Goal: Information Seeking & Learning: Understand process/instructions

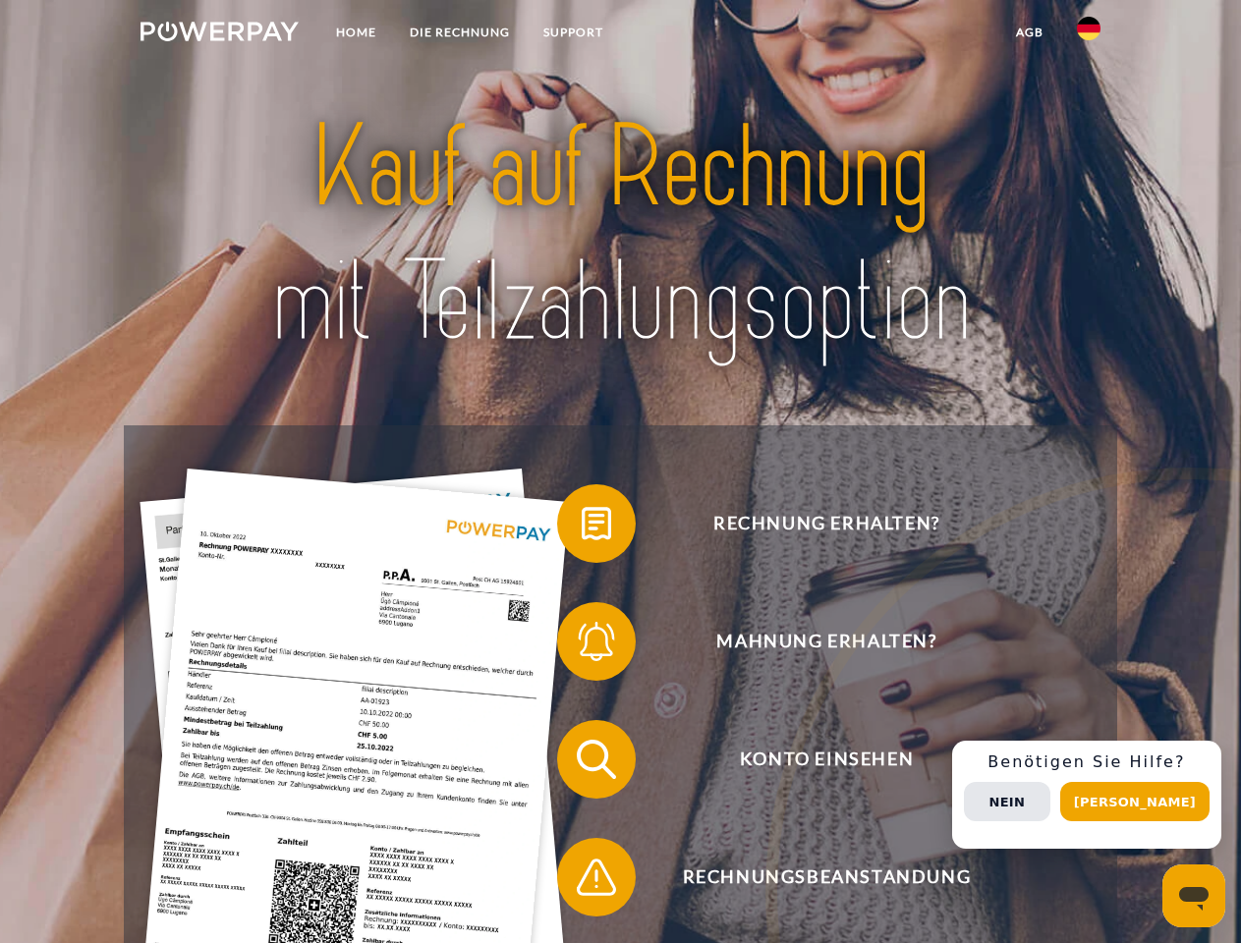
click at [219, 34] on img at bounding box center [220, 32] width 158 height 20
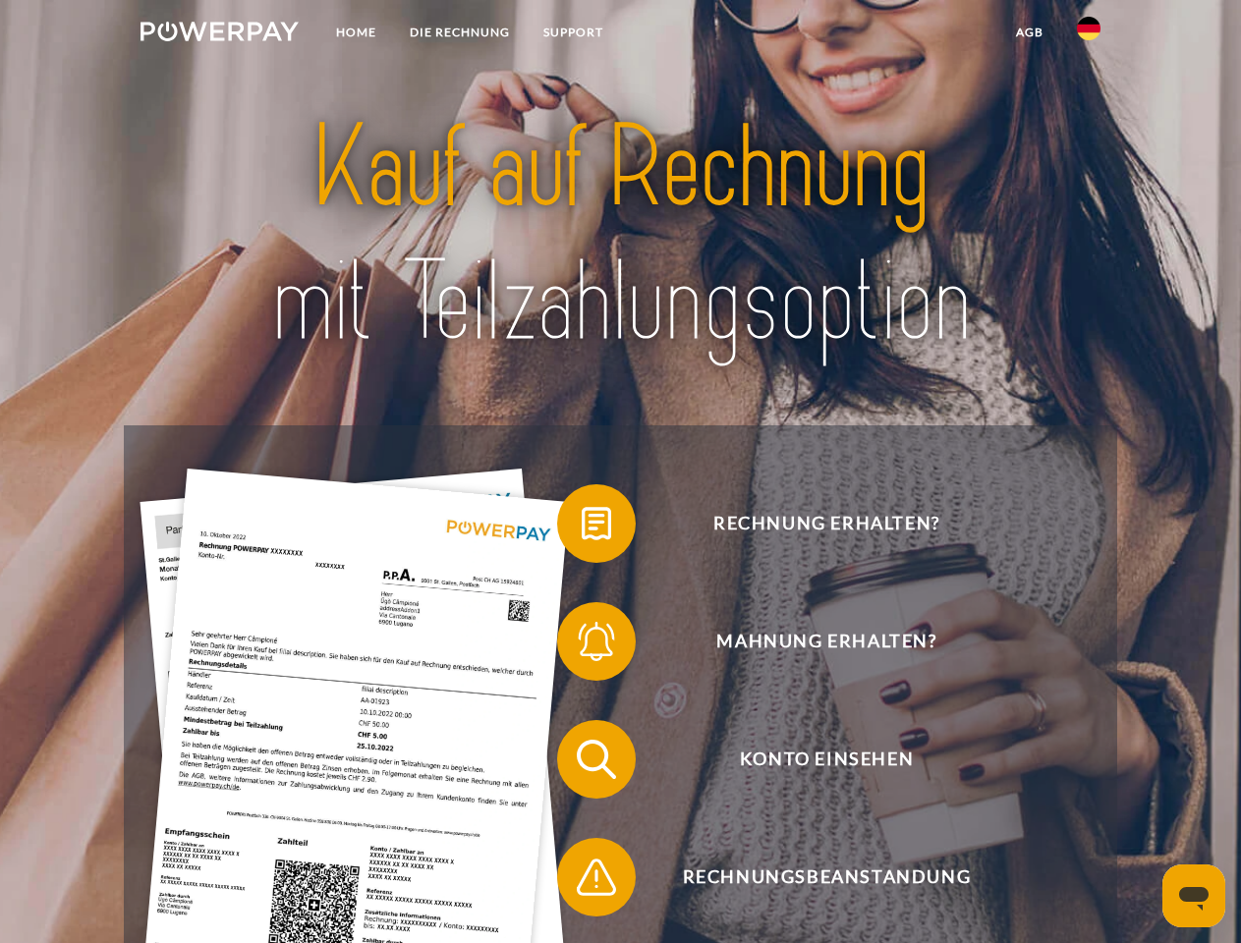
click at [1089, 34] on img at bounding box center [1089, 29] width 24 height 24
click at [1029, 32] on link "agb" at bounding box center [1029, 32] width 61 height 35
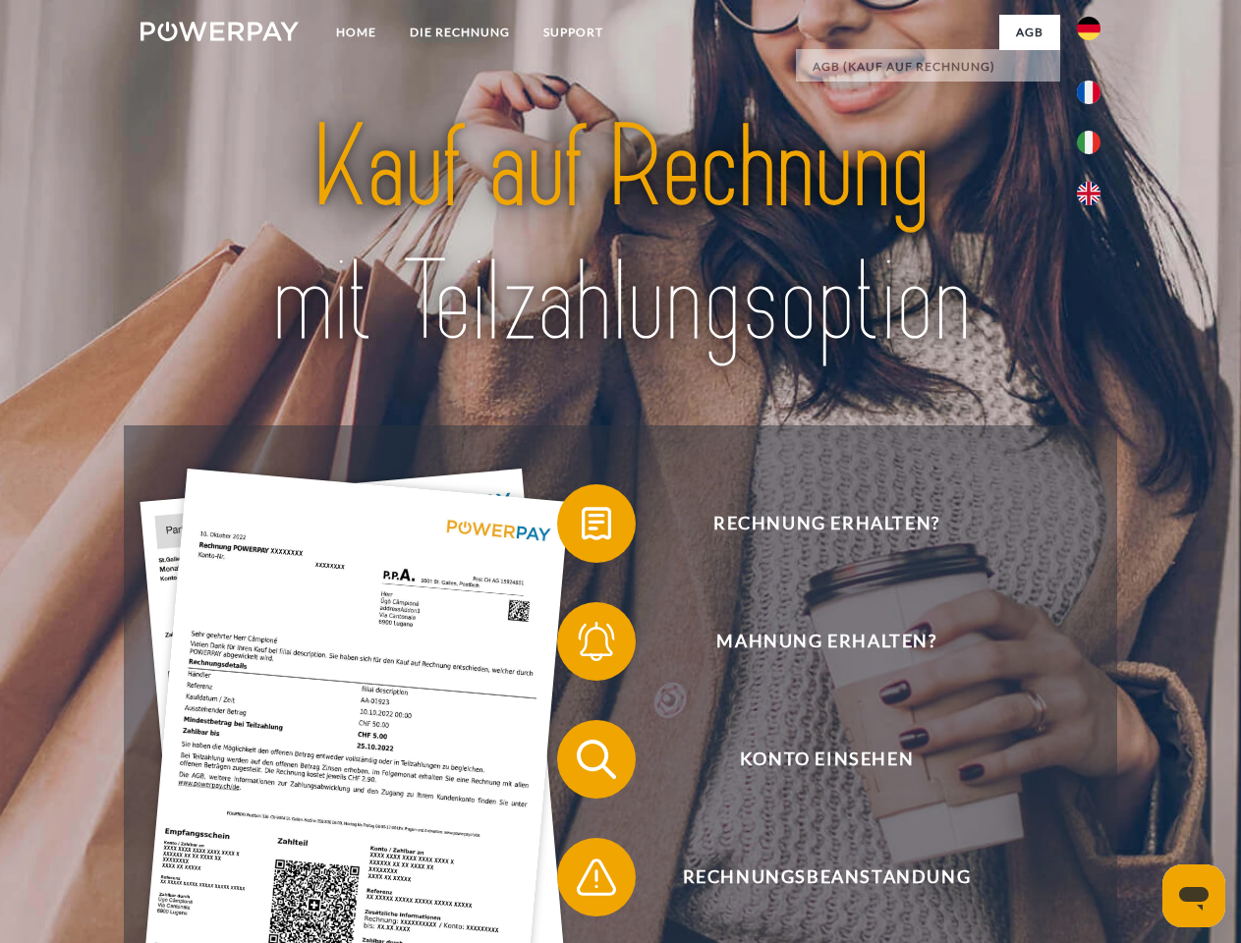
click at [582, 528] on span at bounding box center [567, 524] width 98 height 98
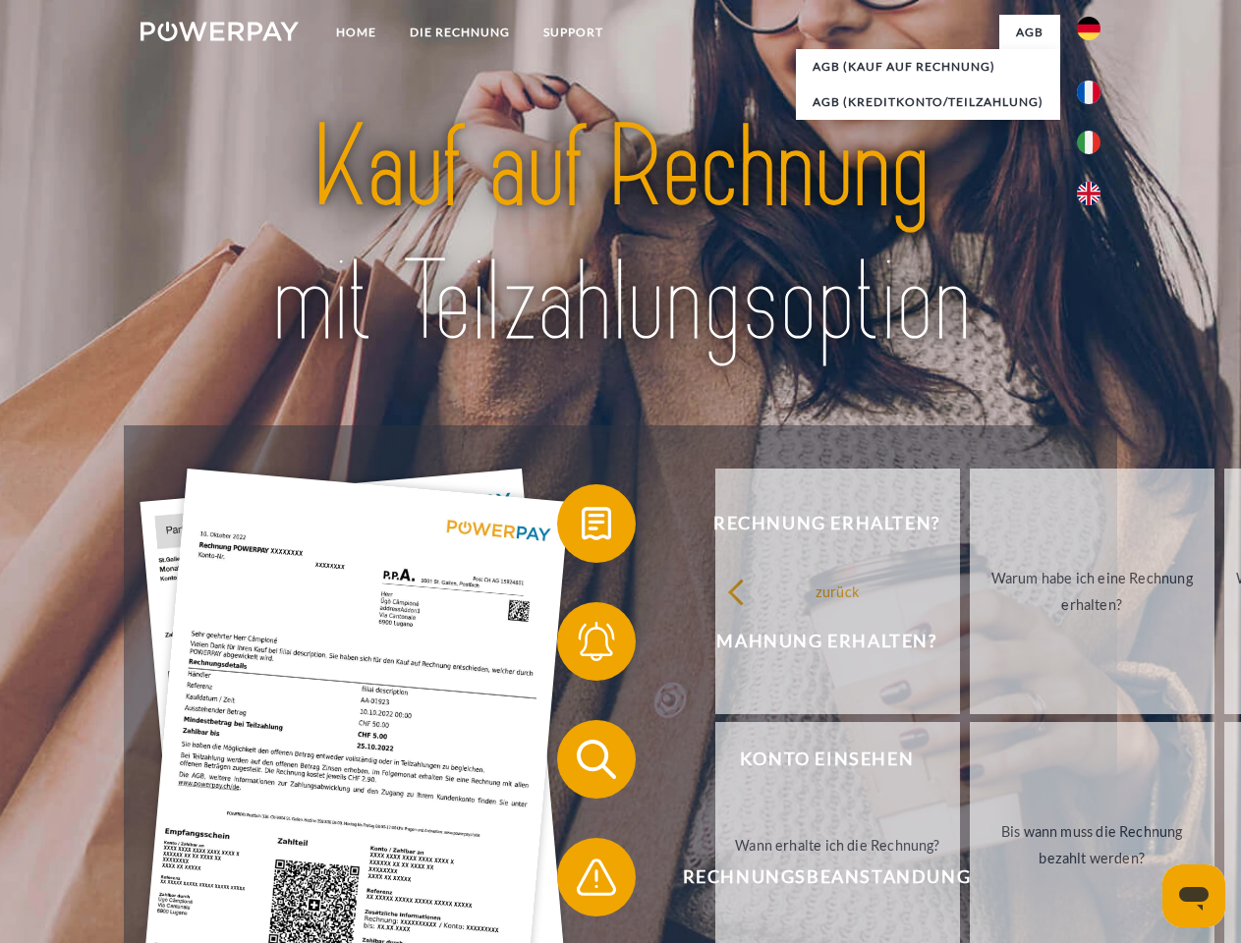
click at [582, 646] on span at bounding box center [567, 642] width 98 height 98
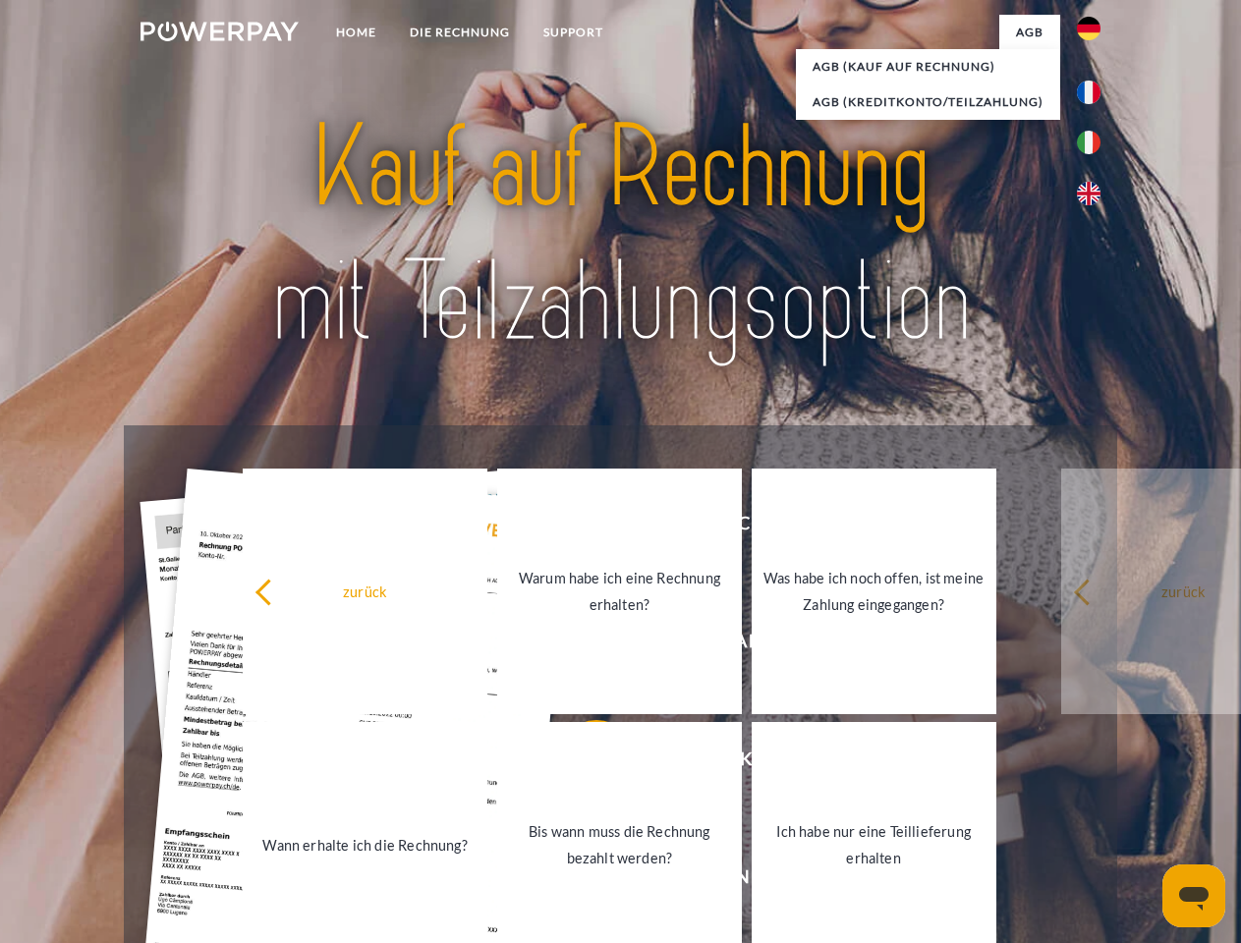
click at [582, 764] on link "Bis wann muss die Rechnung bezahlt werden?" at bounding box center [619, 845] width 245 height 246
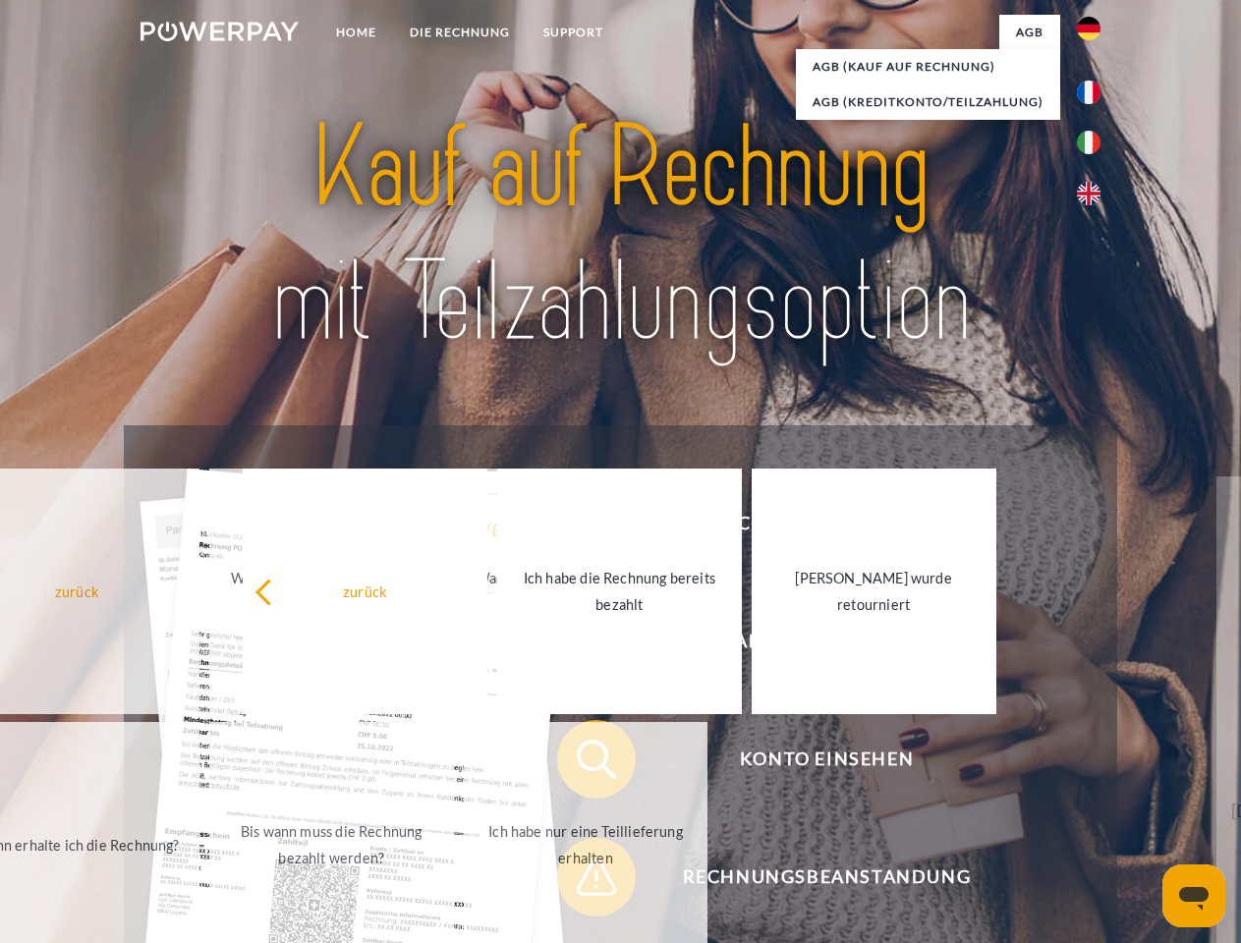
click at [582, 882] on span at bounding box center [567, 877] width 98 height 98
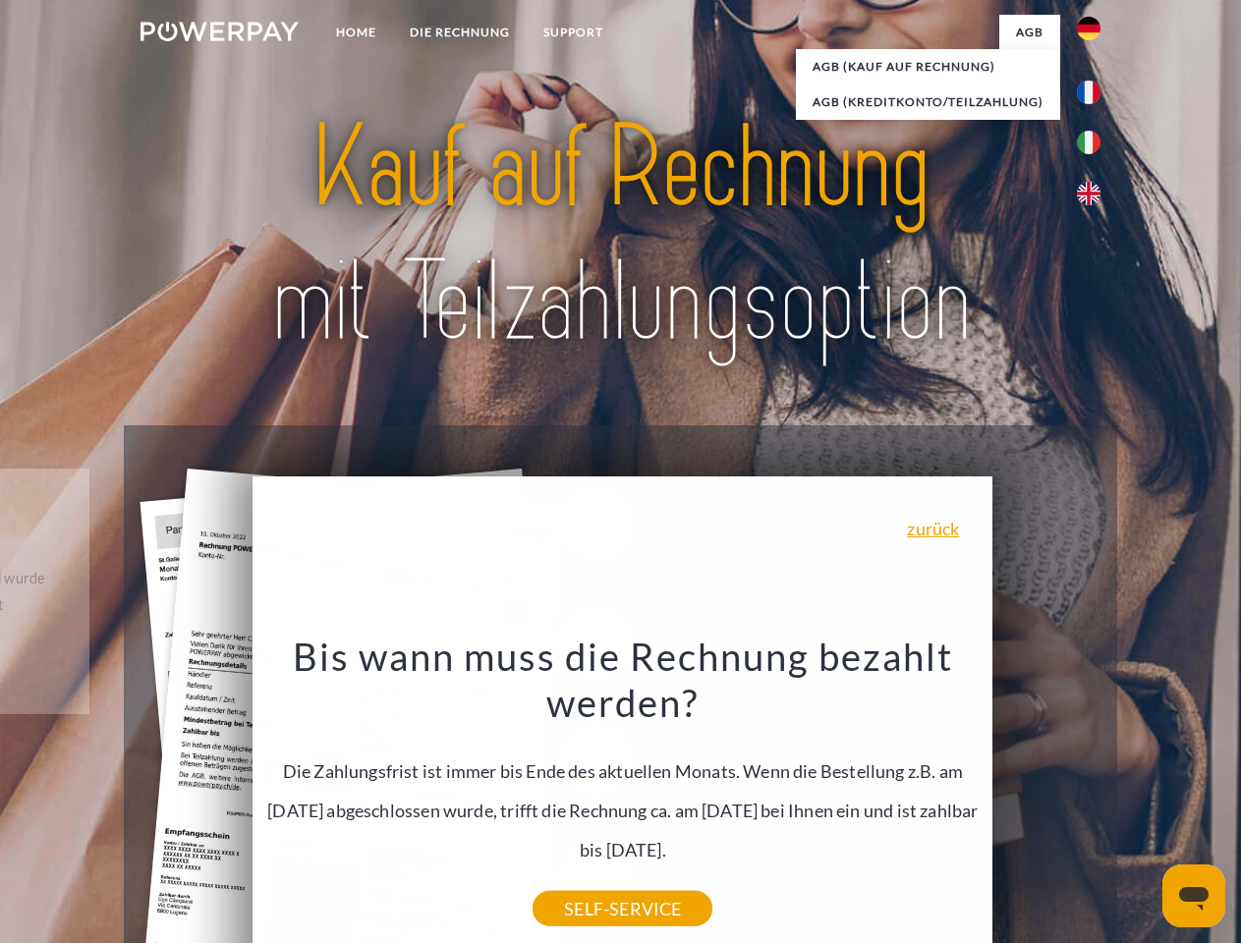
click at [1094, 795] on div "Rechnung erhalten? Mahnung erhalten? Konto einsehen" at bounding box center [620, 819] width 993 height 786
click at [1046, 799] on span "Konto einsehen" at bounding box center [827, 759] width 482 height 79
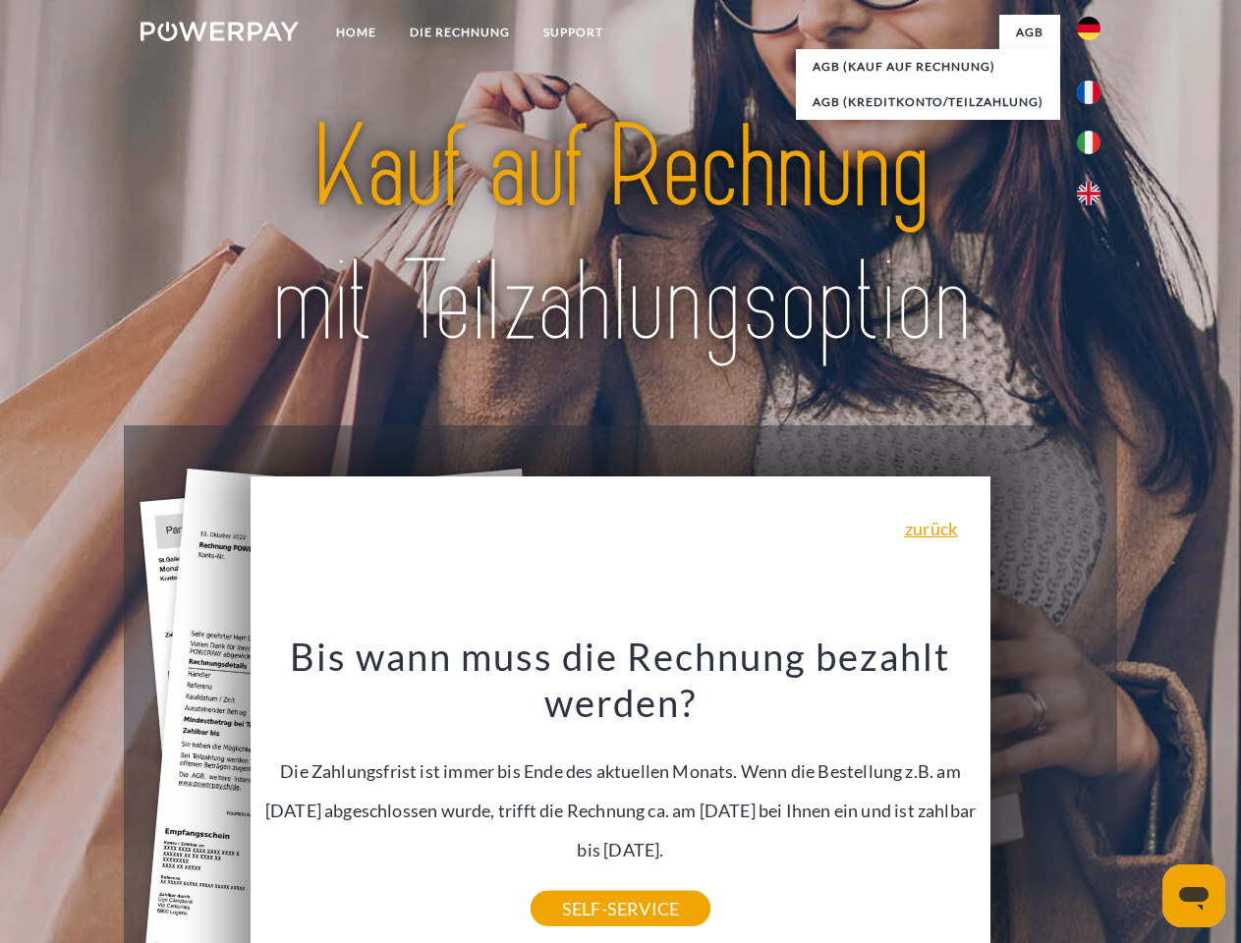
click at [1142, 802] on header "Home DIE RECHNUNG SUPPORT" at bounding box center [620, 678] width 1241 height 1357
